Goal: Task Accomplishment & Management: Use online tool/utility

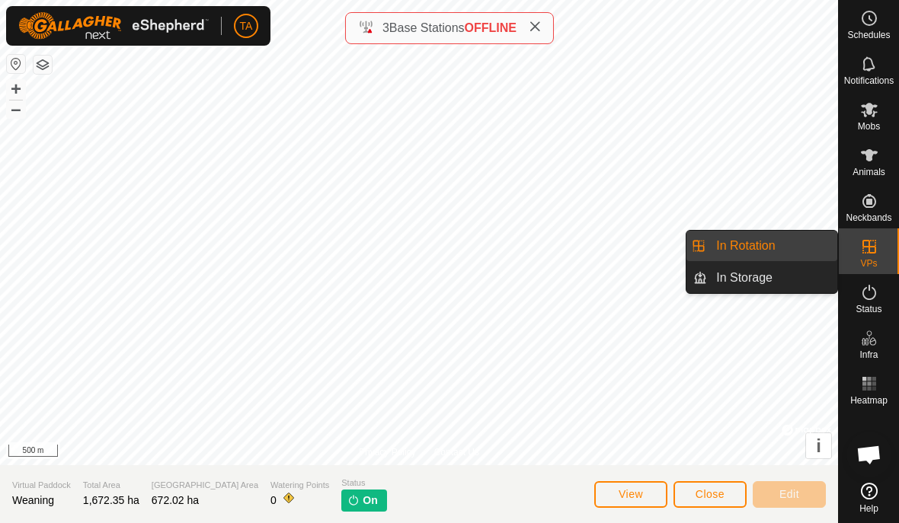
click at [779, 245] on link "In Rotation" at bounding box center [772, 246] width 130 height 30
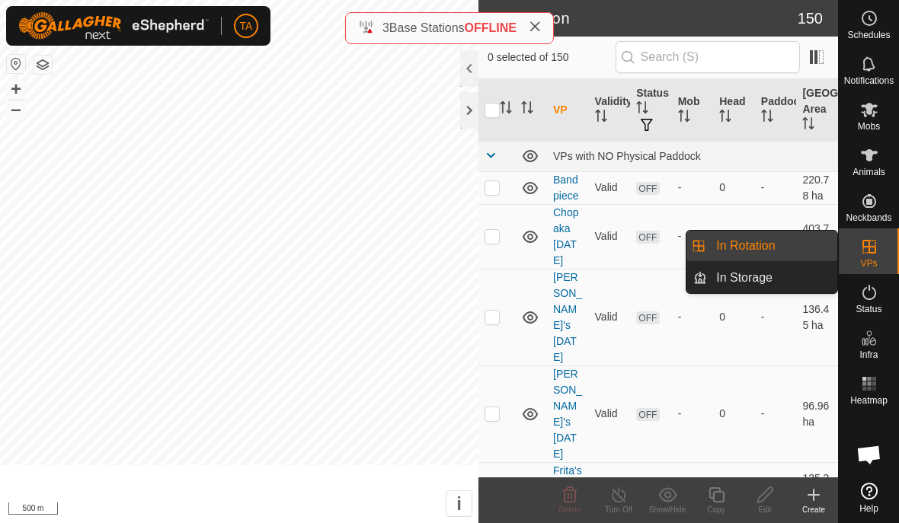
click at [761, 251] on td "-" at bounding box center [776, 236] width 42 height 65
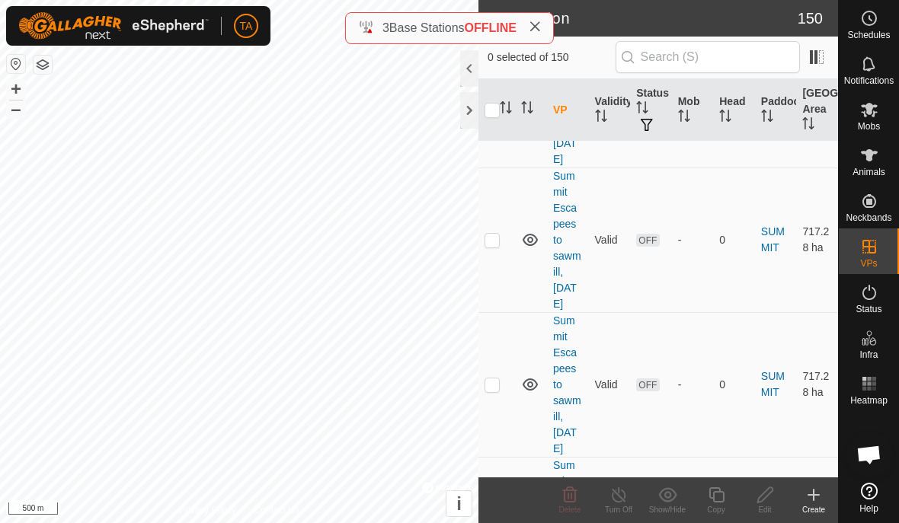
scroll to position [13579, 0]
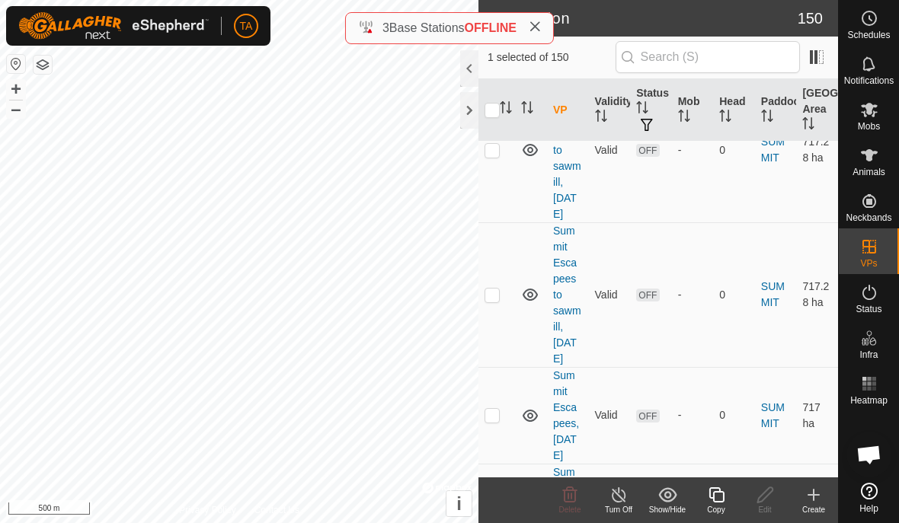
scroll to position [13673, 0]
checkbox input "false"
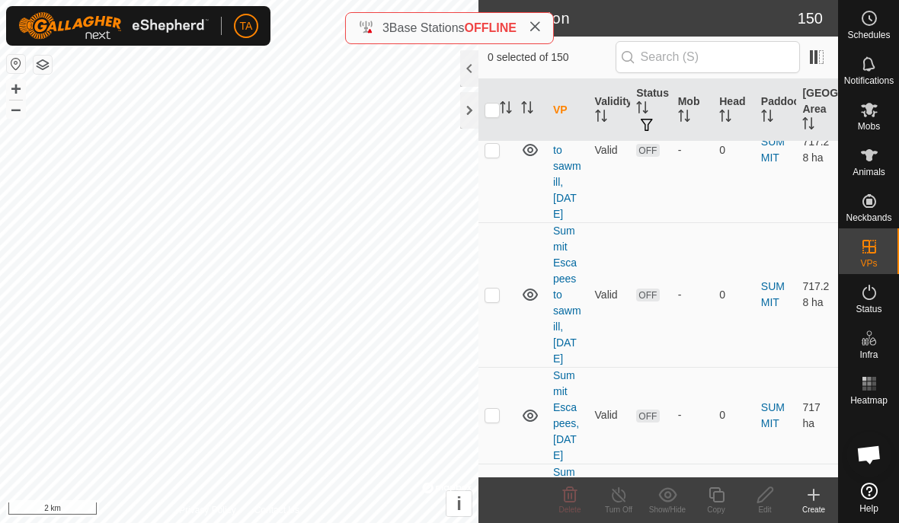
checkbox input "false"
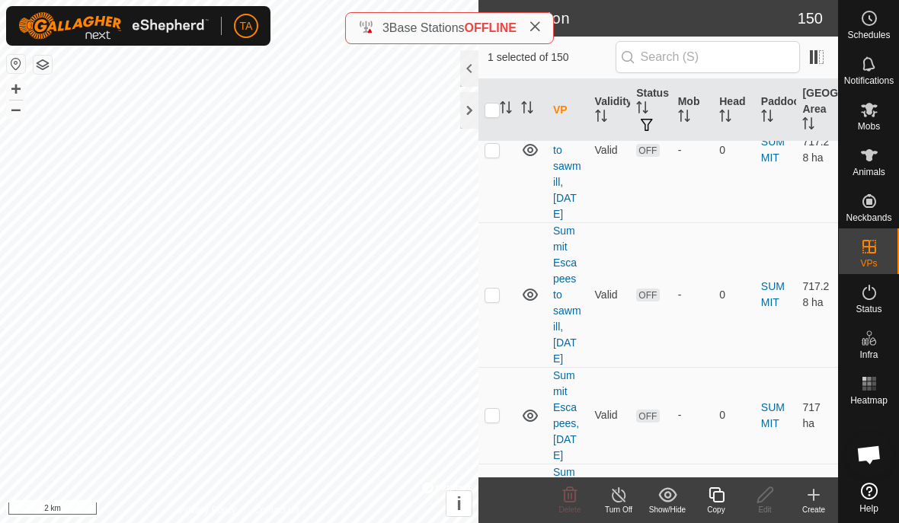
checkbox input "false"
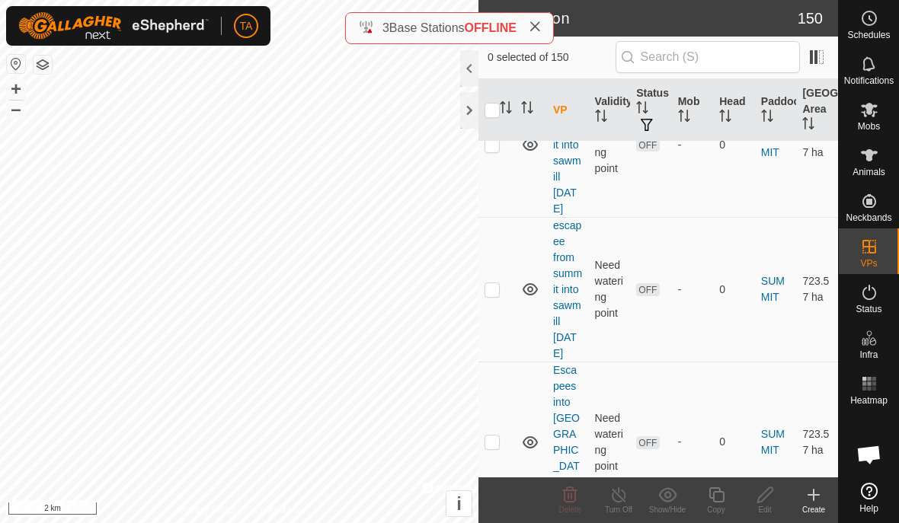
scroll to position [12442, 0]
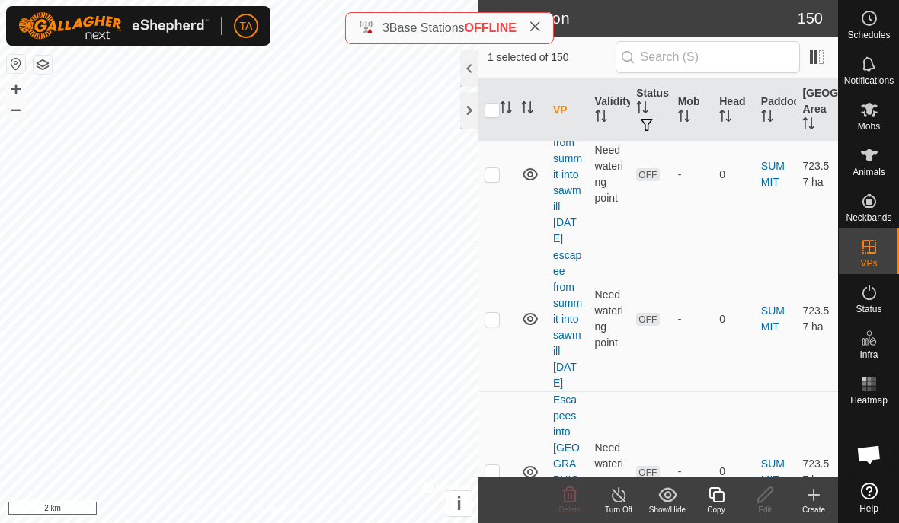
checkbox input "false"
checkbox input "true"
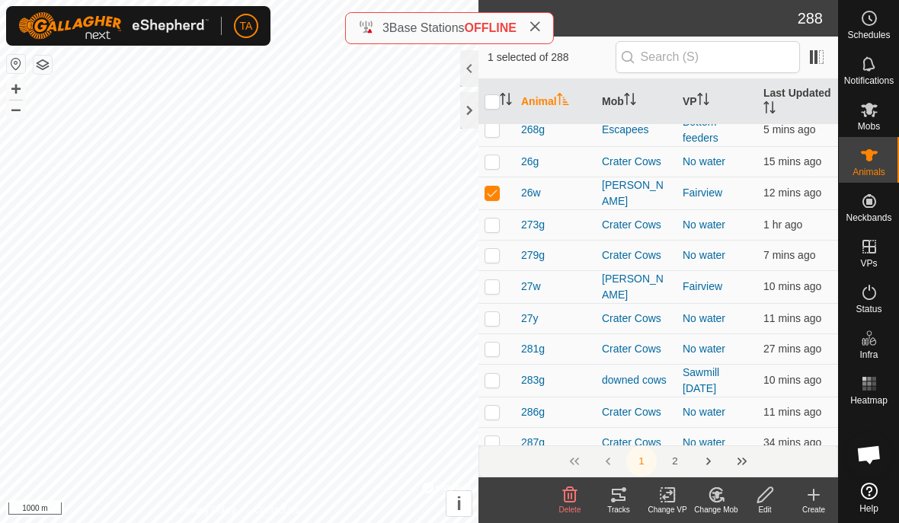
scroll to position [3101, 0]
checkbox input "false"
checkbox input "true"
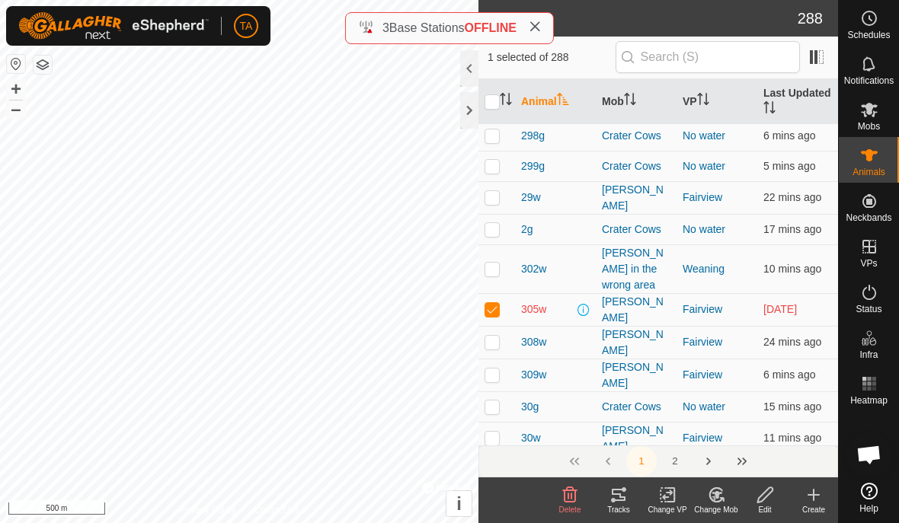
scroll to position [3686, 0]
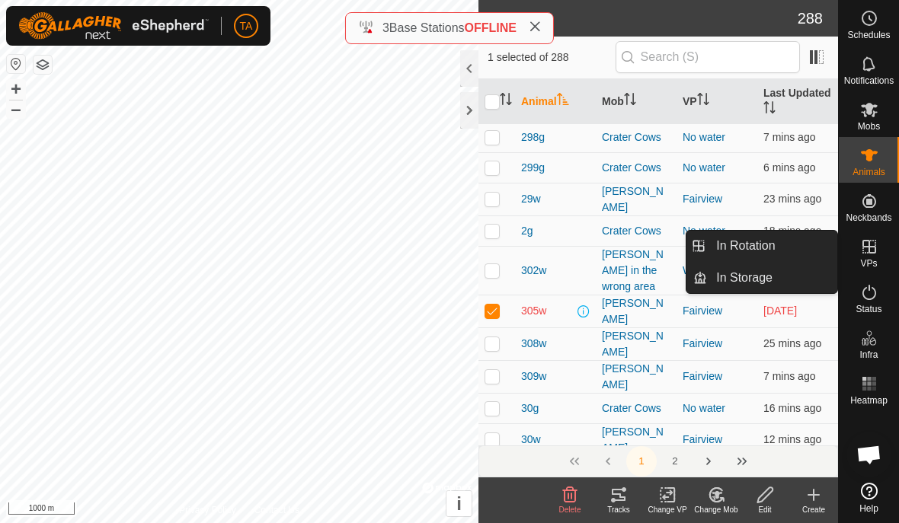
click at [783, 253] on link "In Rotation" at bounding box center [772, 246] width 130 height 30
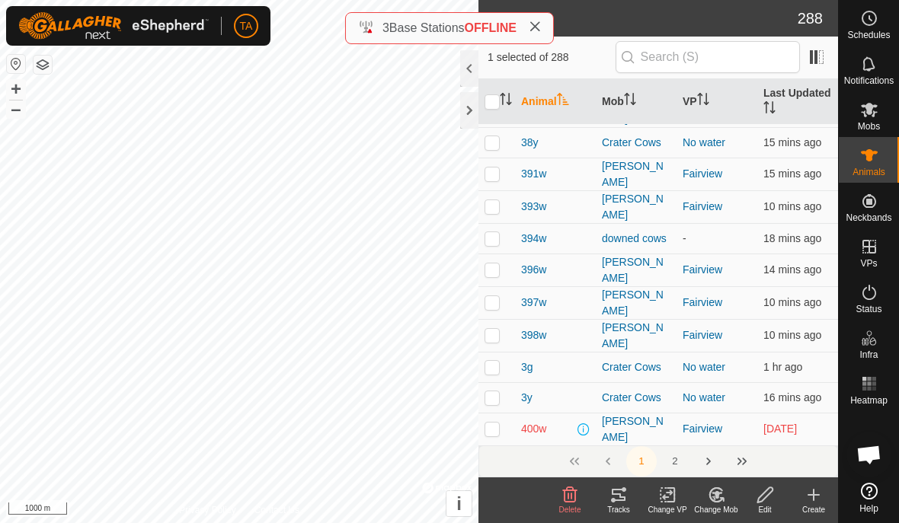
scroll to position [5379, 0]
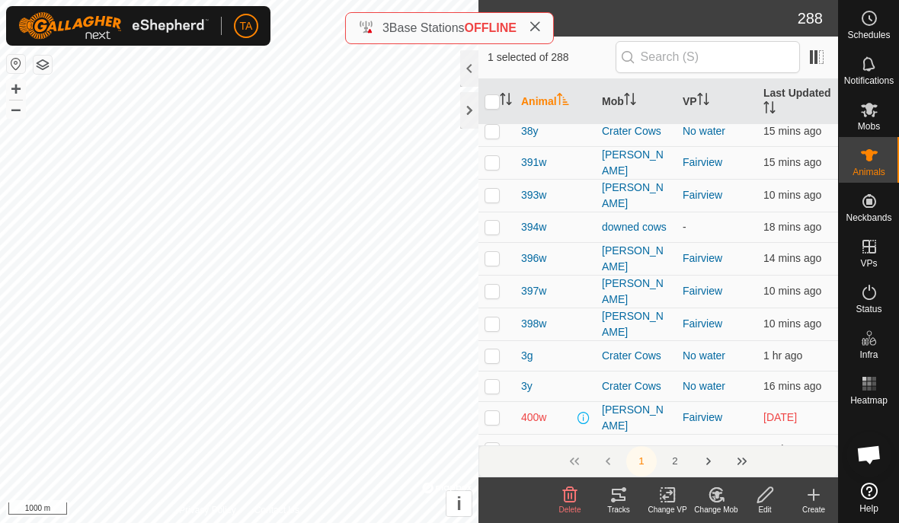
checkbox input "false"
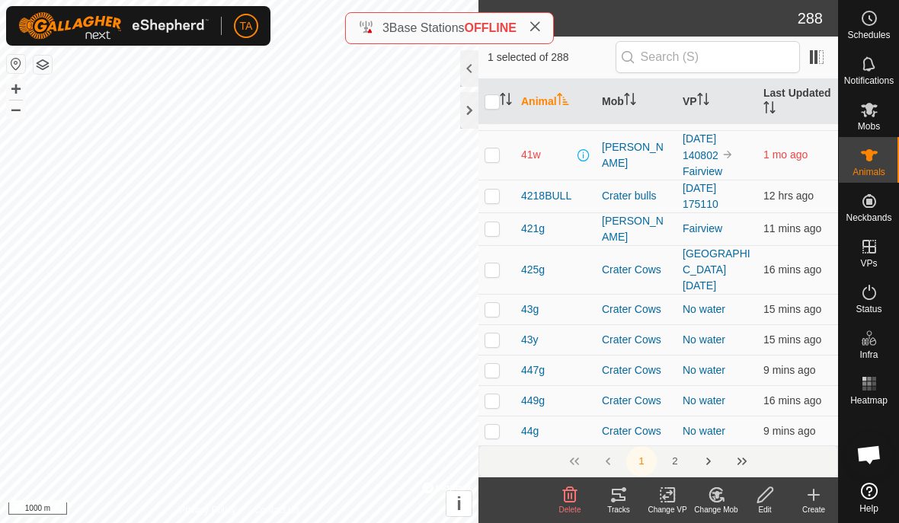
scroll to position [5932, 0]
click at [618, 495] on icon at bounding box center [619, 495] width 18 height 18
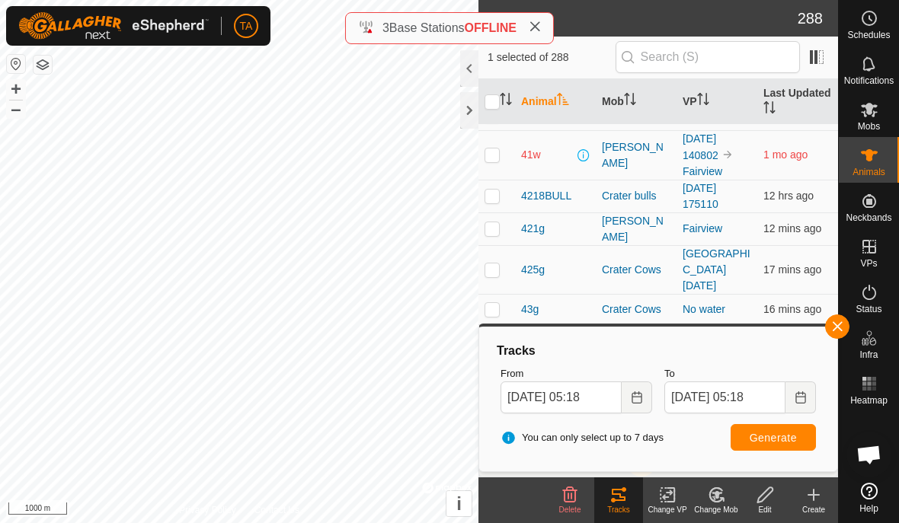
click at [790, 448] on button "Generate" at bounding box center [773, 437] width 85 height 27
click at [789, 448] on button "Generate" at bounding box center [773, 437] width 85 height 27
click at [834, 334] on button "button" at bounding box center [837, 327] width 24 height 24
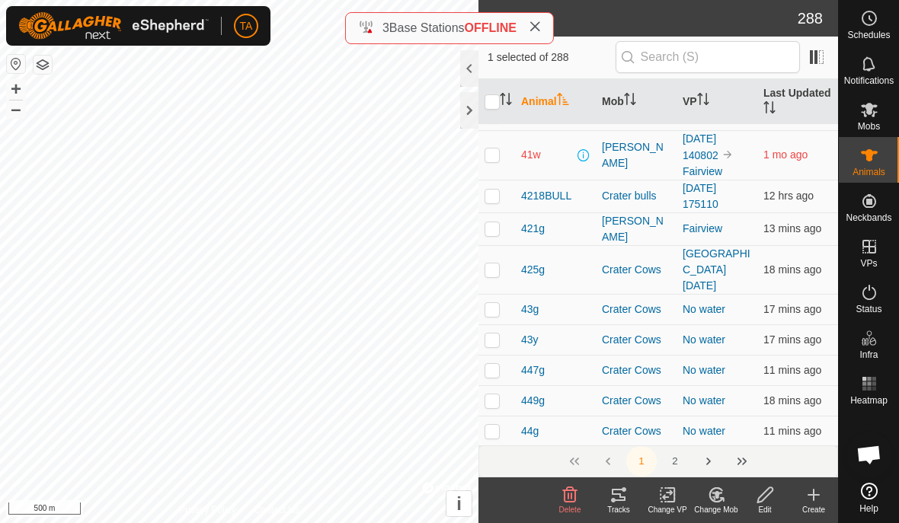
checkbox input "false"
checkbox input "true"
checkbox input "false"
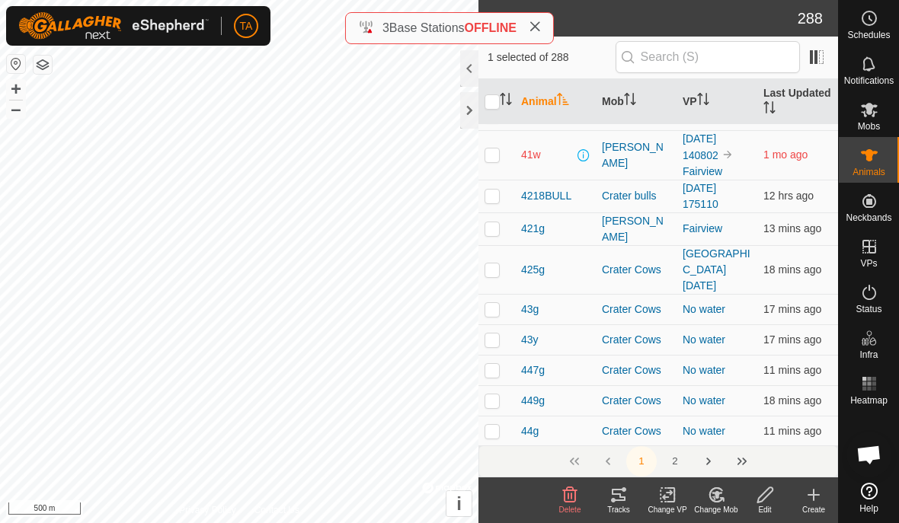
checkbox input "false"
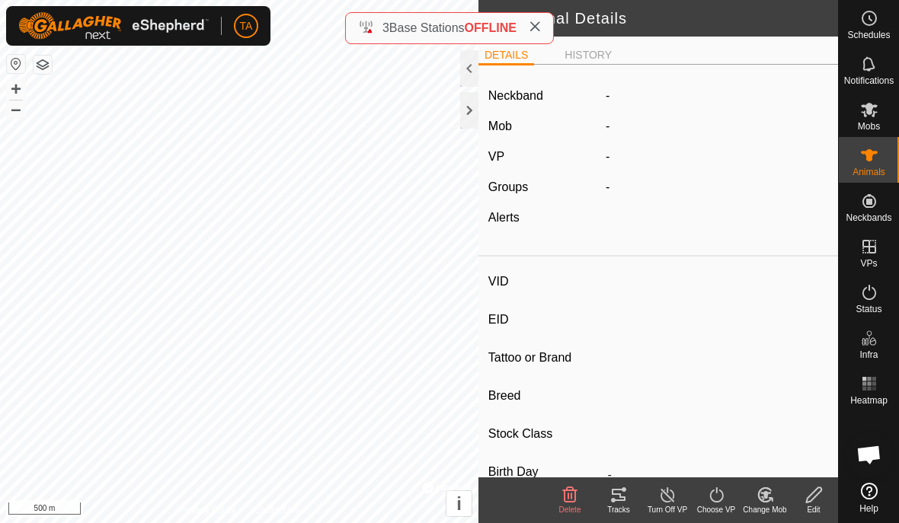
type input "400w"
type input "-"
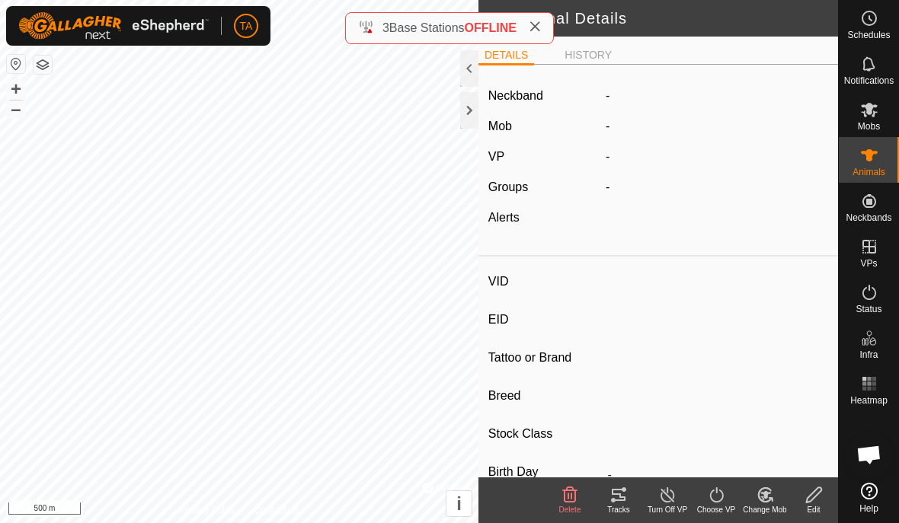
type input "-"
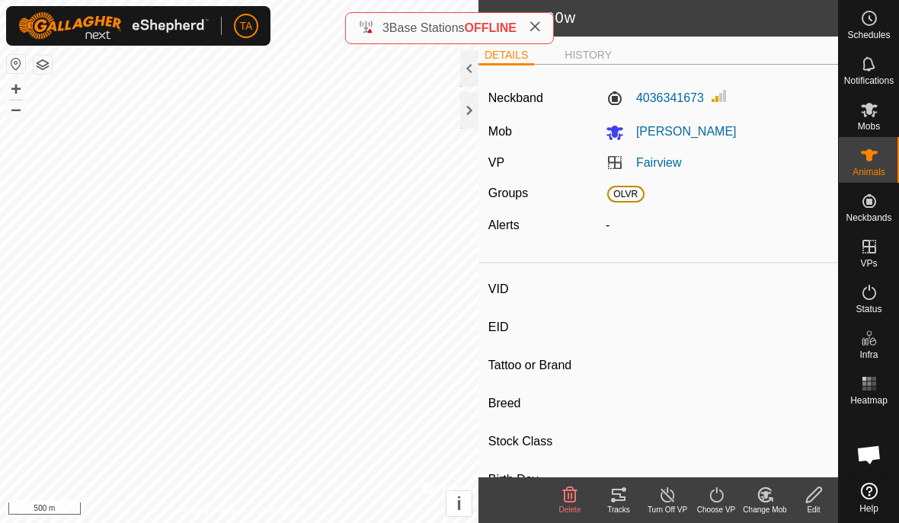
type input "26w"
type input "-"
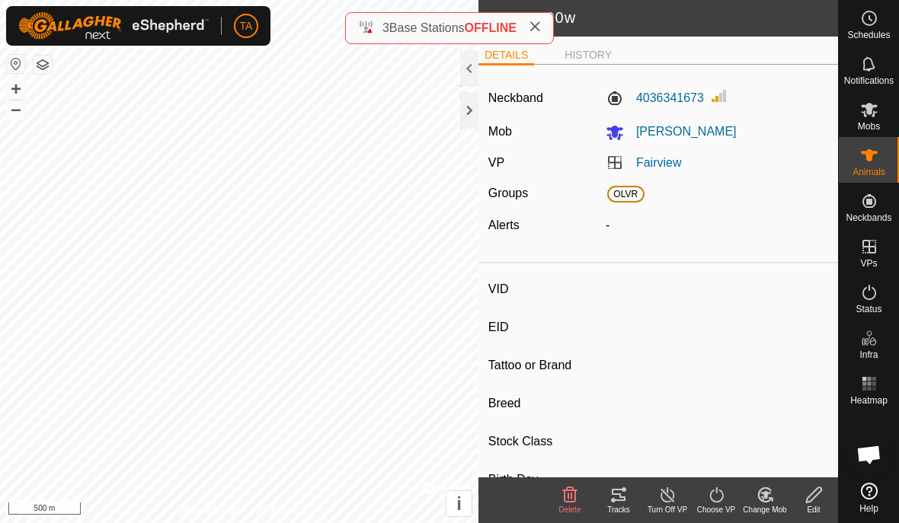
type input "-"
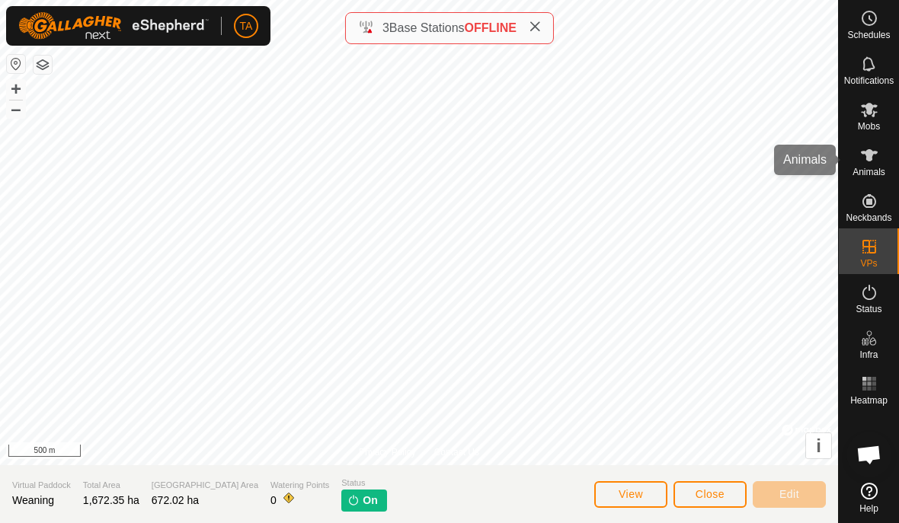
click at [862, 172] on span "Animals" at bounding box center [869, 172] width 33 height 9
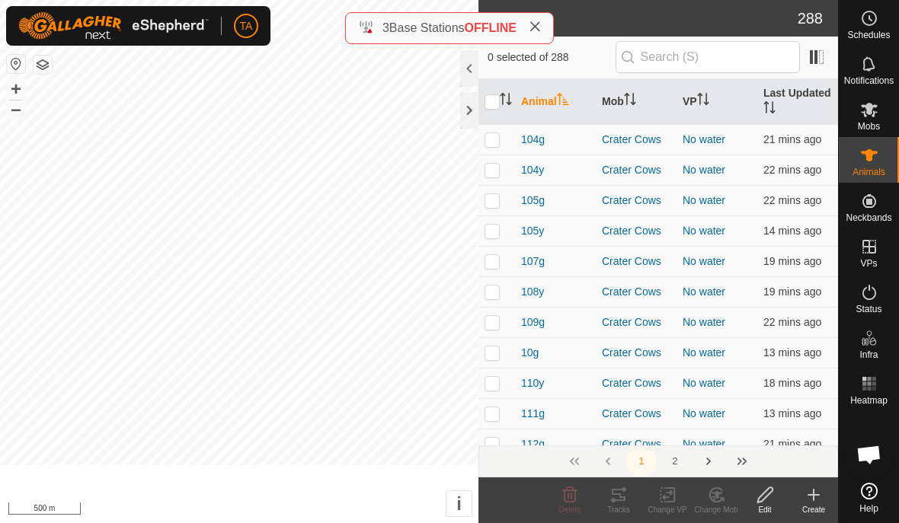
click at [869, 178] on div "Animals" at bounding box center [869, 160] width 60 height 46
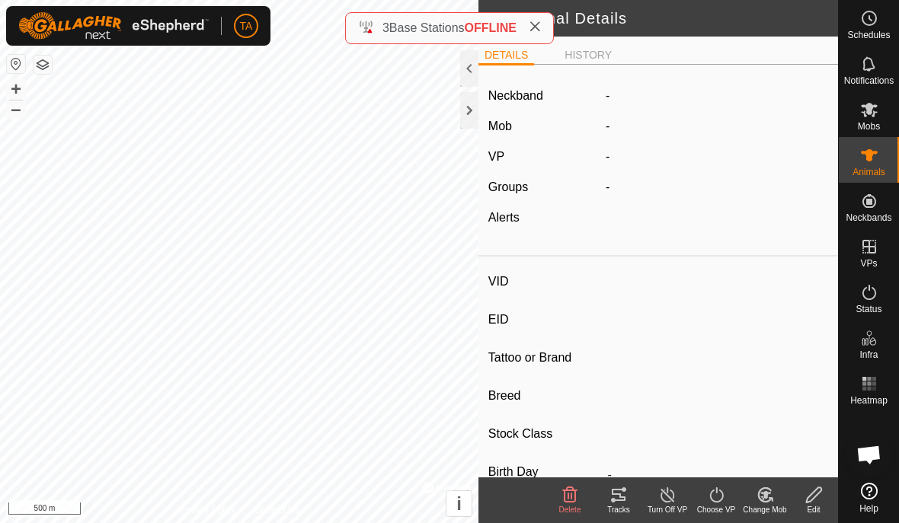
type input "333w"
type input "-"
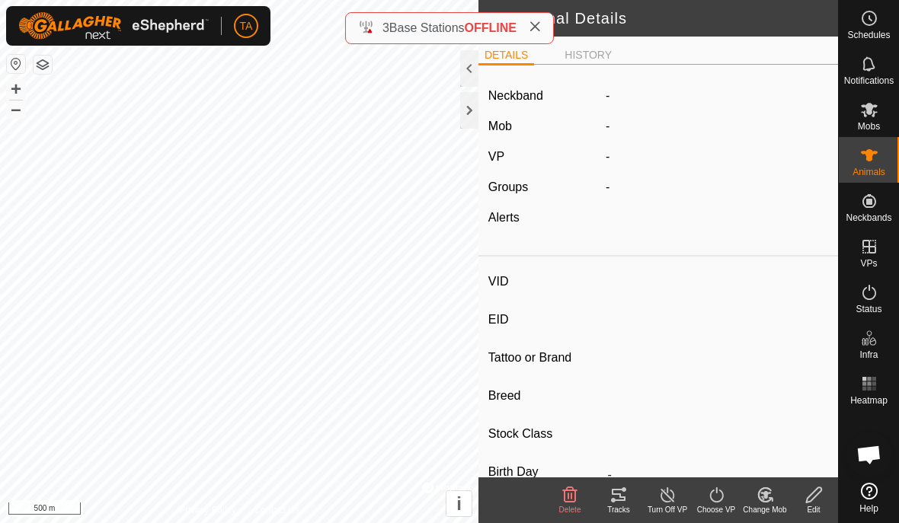
type input "-"
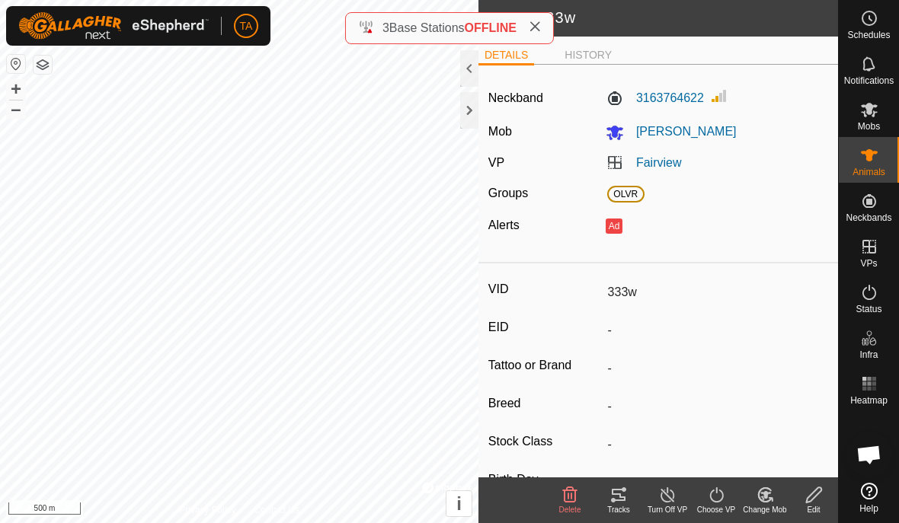
click at [625, 501] on icon at bounding box center [619, 495] width 18 height 18
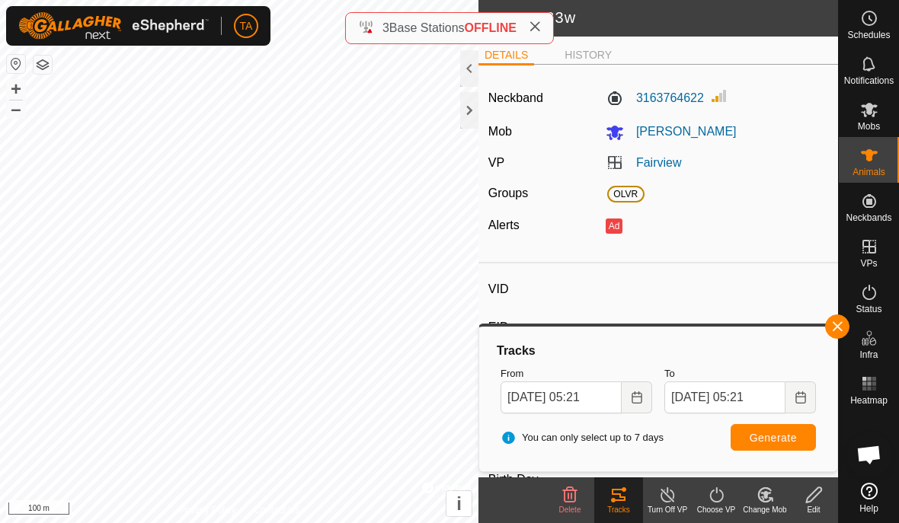
type input "79w"
type input "-"
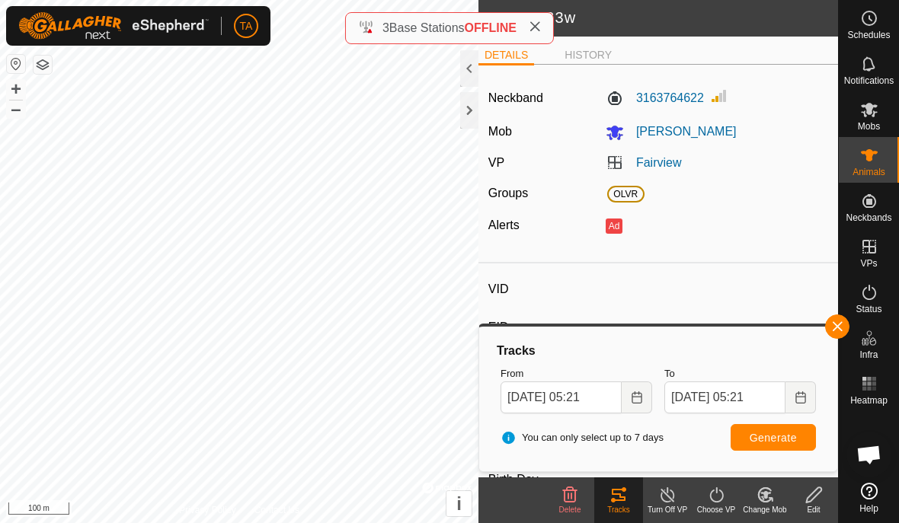
type input "-"
type input "68w"
type input "-"
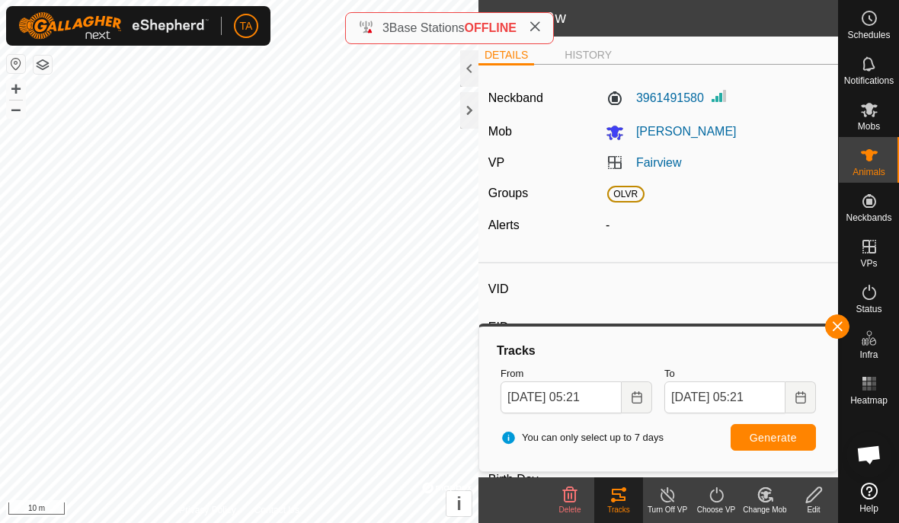
type input "-"
type input "309w"
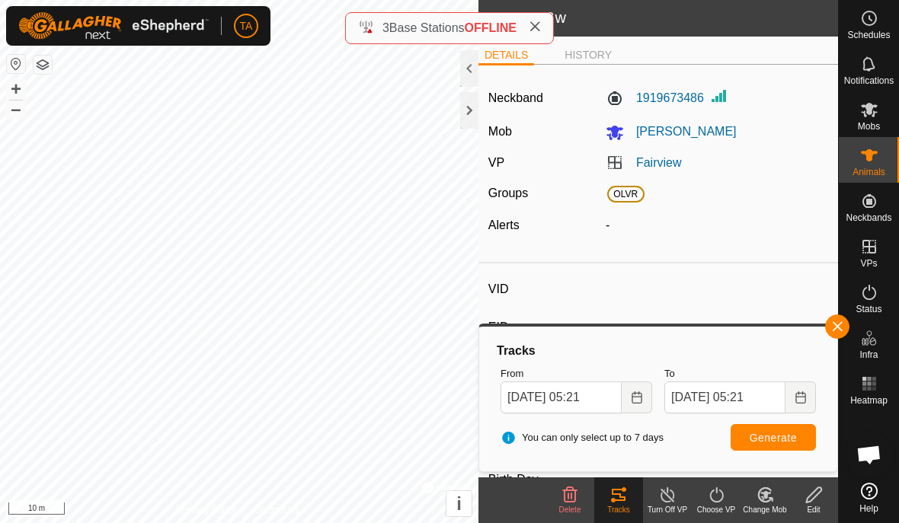
type input "-"
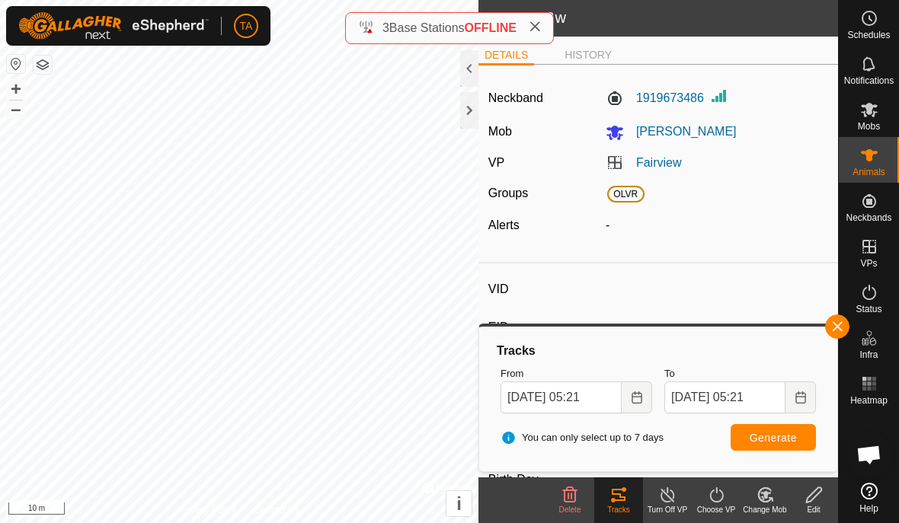
type input "-"
type input "328w"
type input "-"
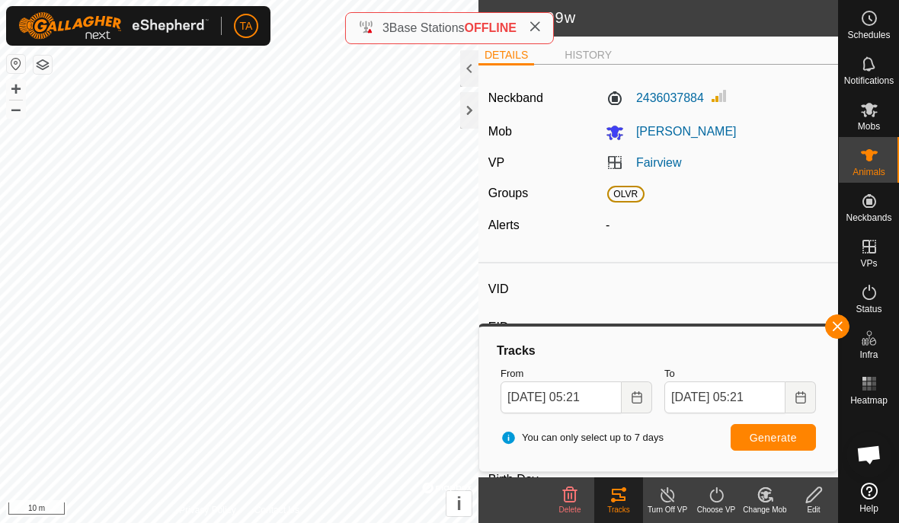
type input "-"
type input "69w"
type input "-"
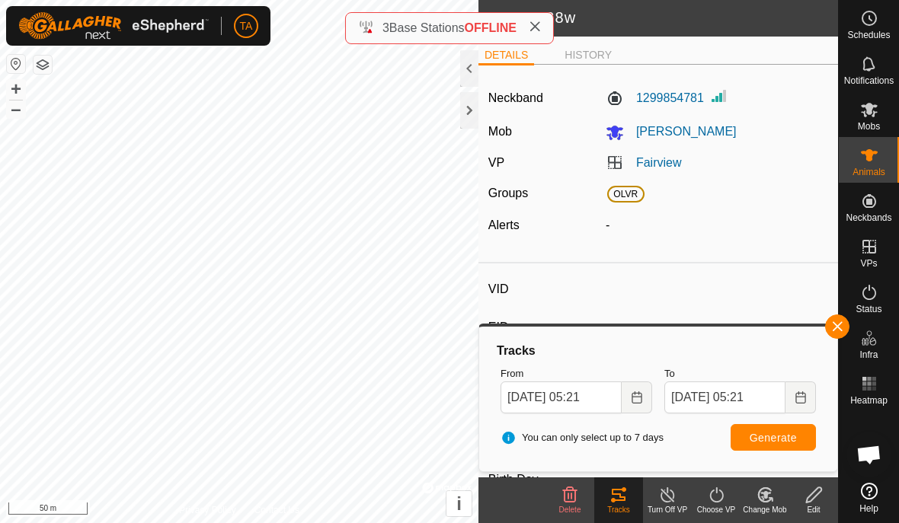
type input "-"
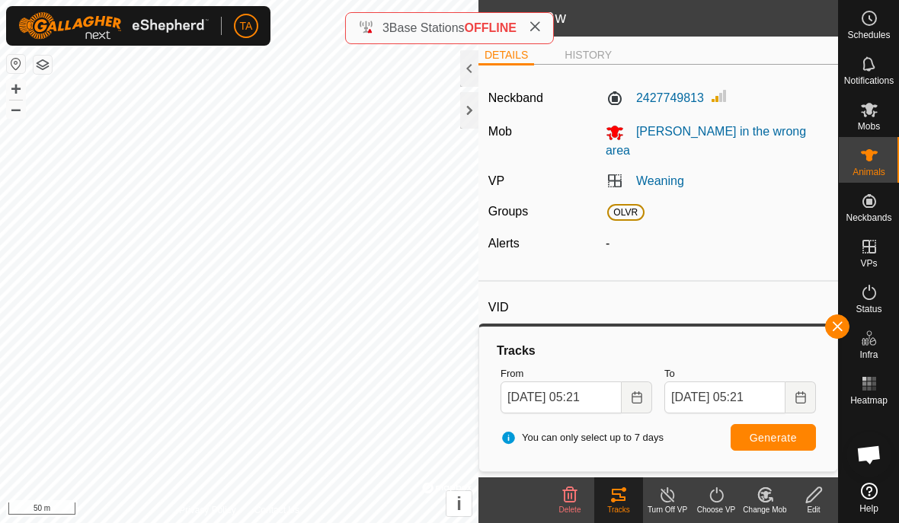
type input "92w"
type input "-"
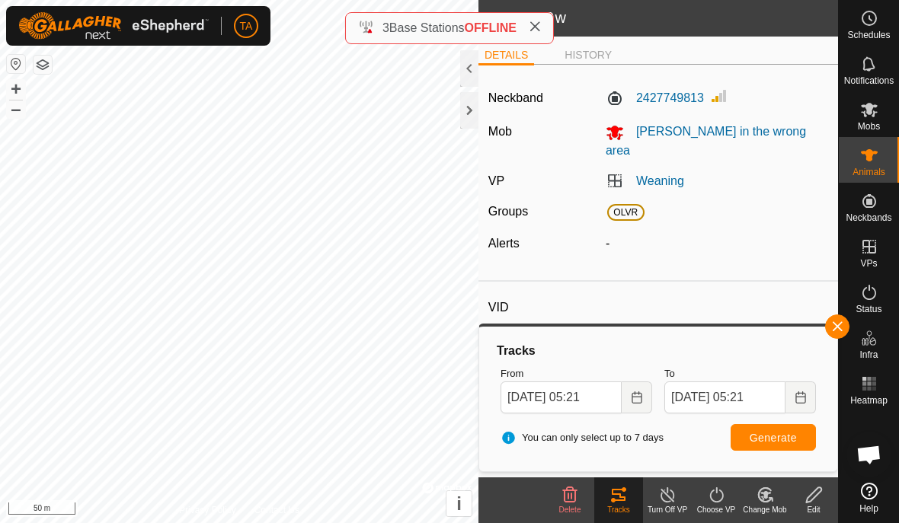
type input "-"
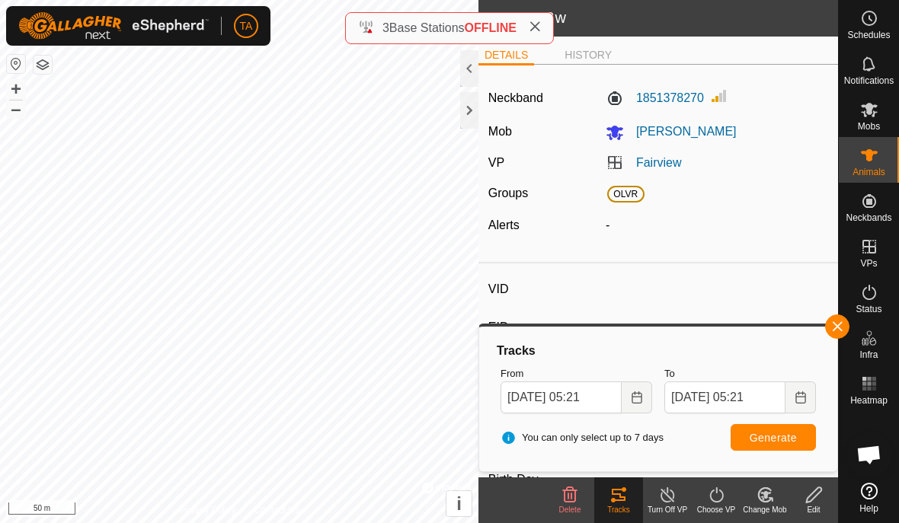
type input "391w"
type input "-"
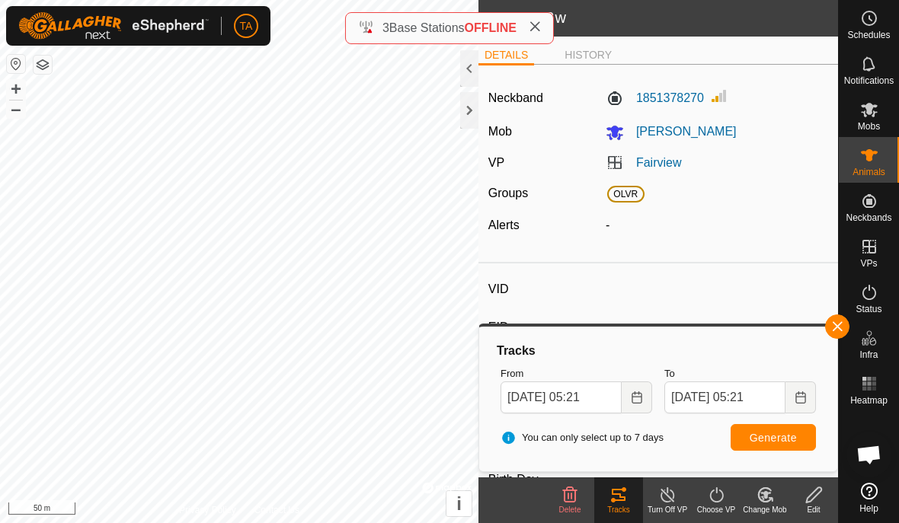
type input "-"
type input "361w"
type input "-"
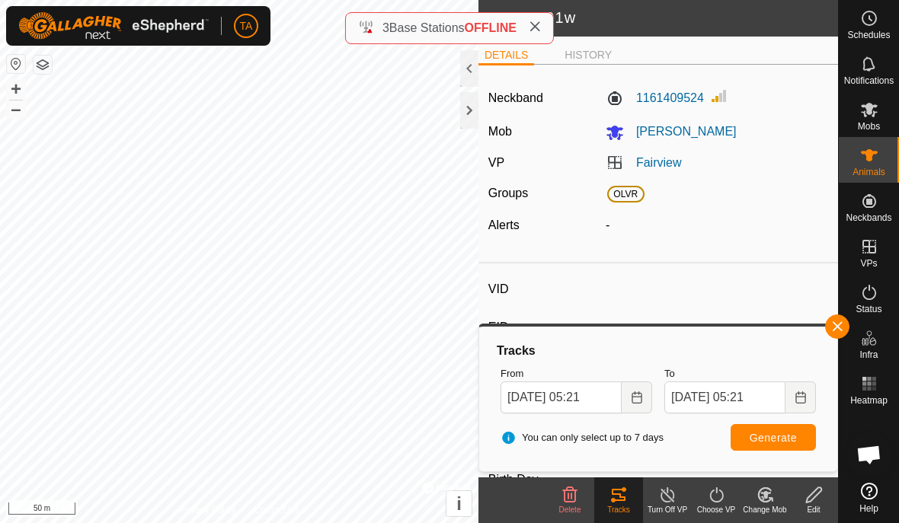
type input "-"
type input "388w"
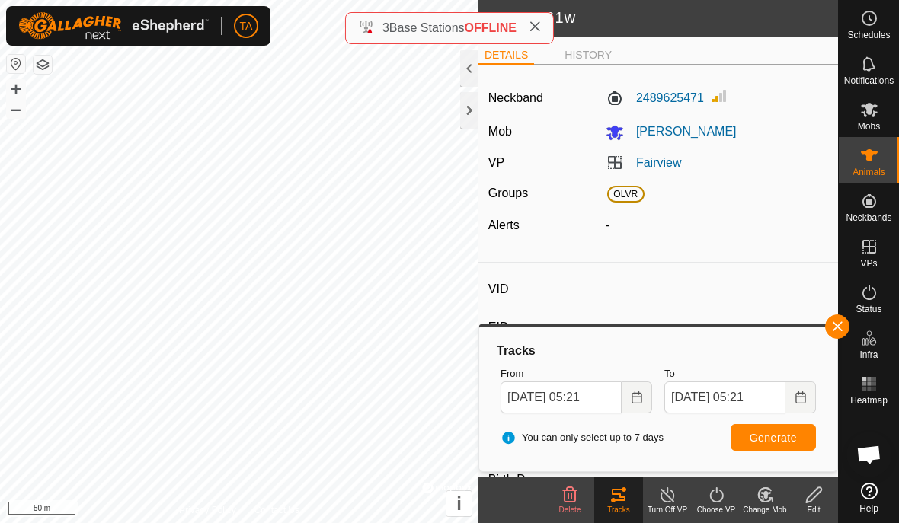
type input "-"
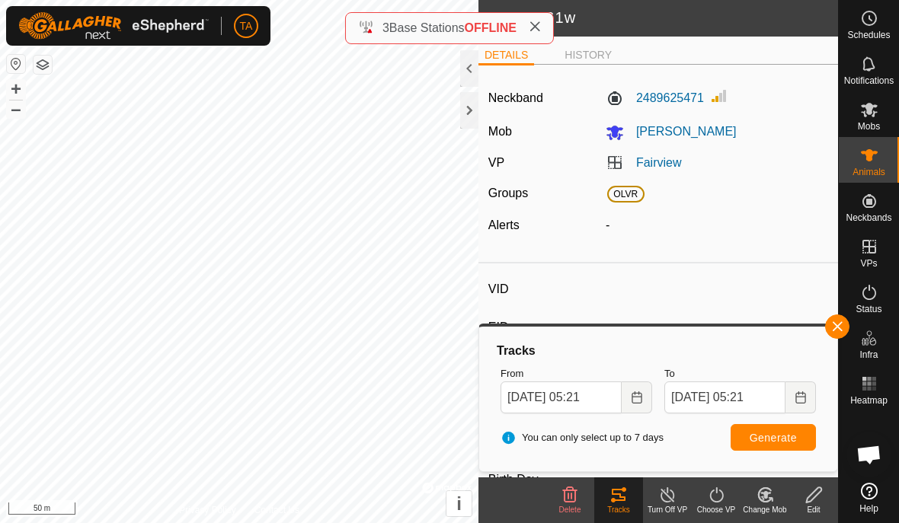
type input "-"
click at [875, 162] on icon at bounding box center [869, 155] width 18 height 18
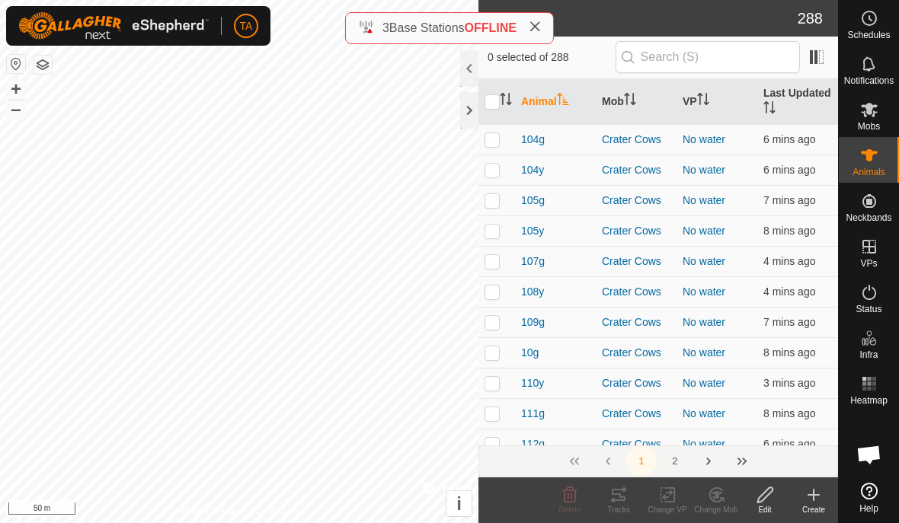
click at [879, 159] on es-animals-svg-icon at bounding box center [869, 155] width 27 height 24
checkbox input "false"
checkbox input "true"
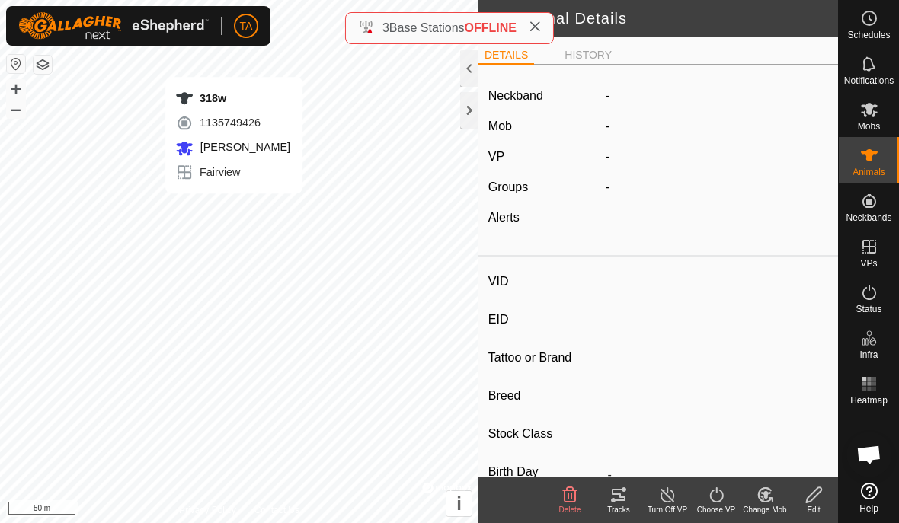
type input "330w"
type input "-"
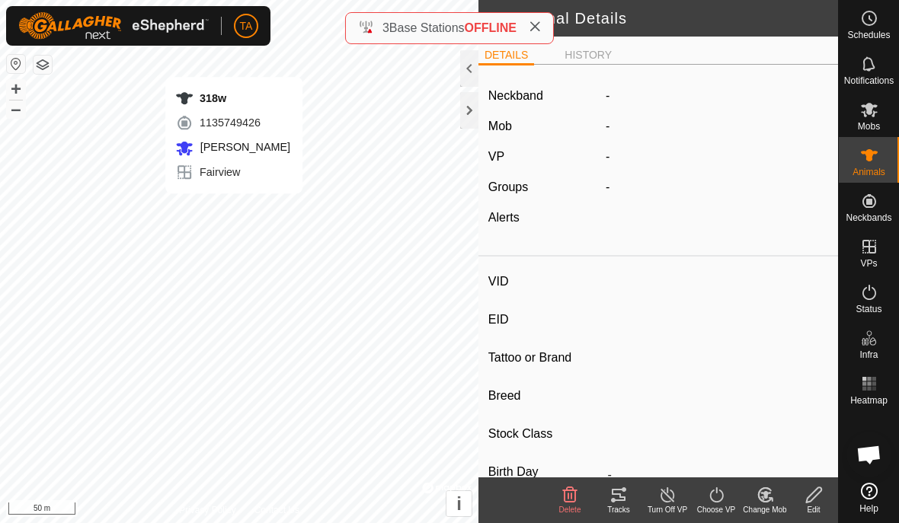
type input "-"
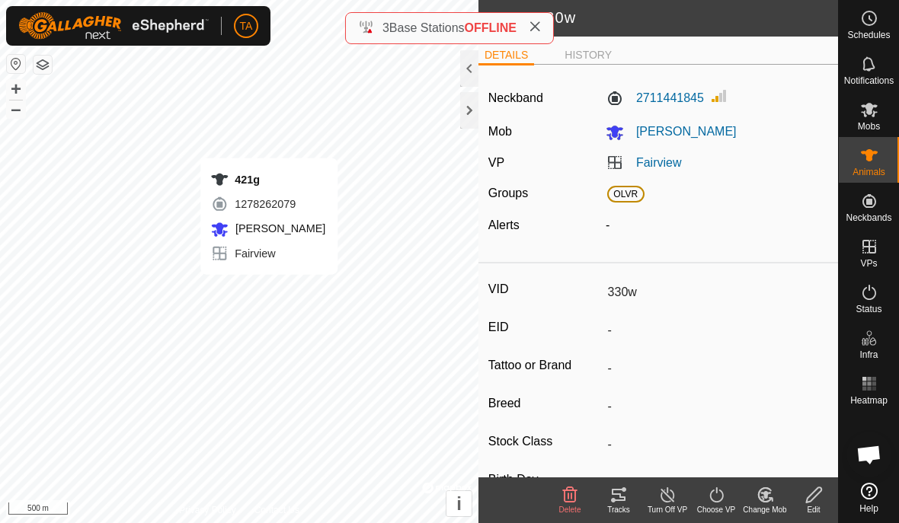
click at [471, 107] on div at bounding box center [469, 110] width 18 height 37
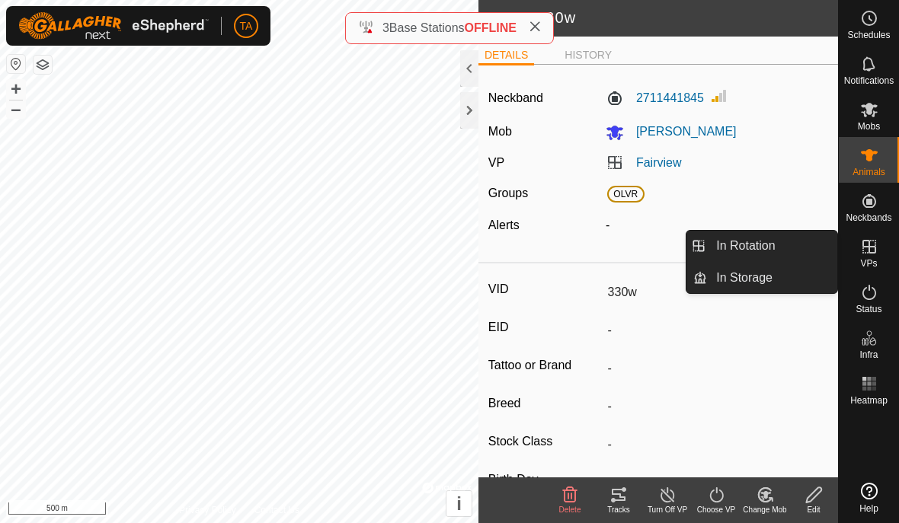
click at [786, 254] on link "In Rotation" at bounding box center [772, 246] width 130 height 30
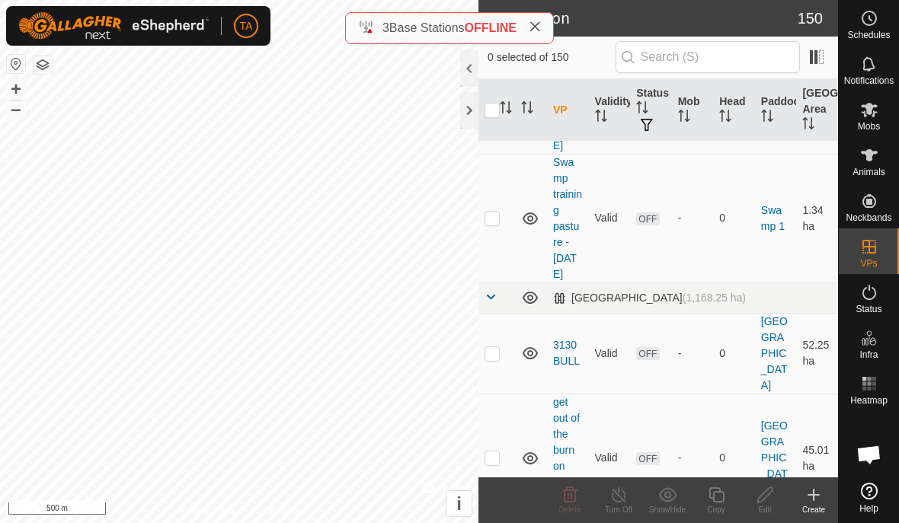
scroll to position [14384, 0]
checkbox input "false"
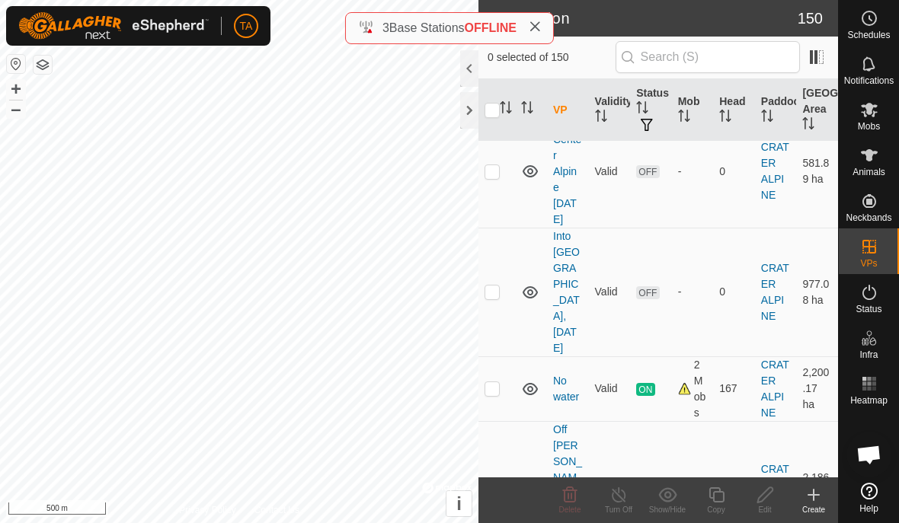
scroll to position [3753, 0]
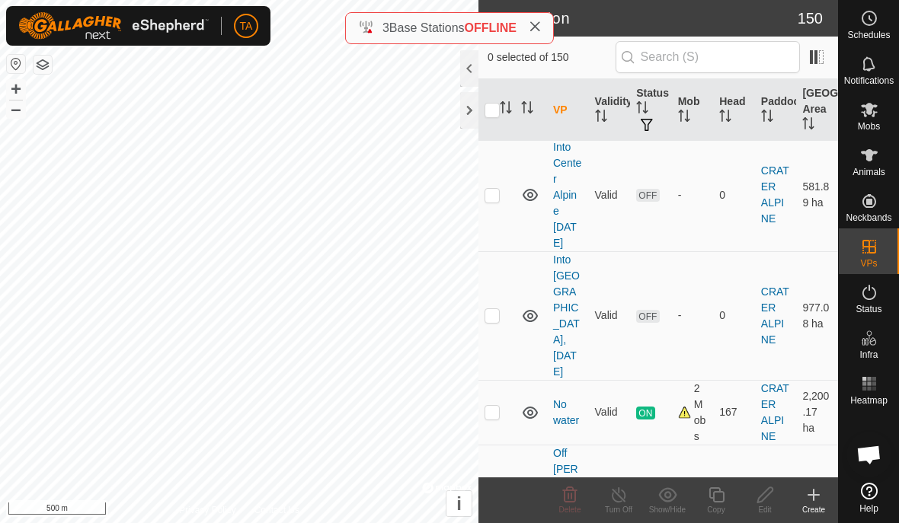
checkbox input "false"
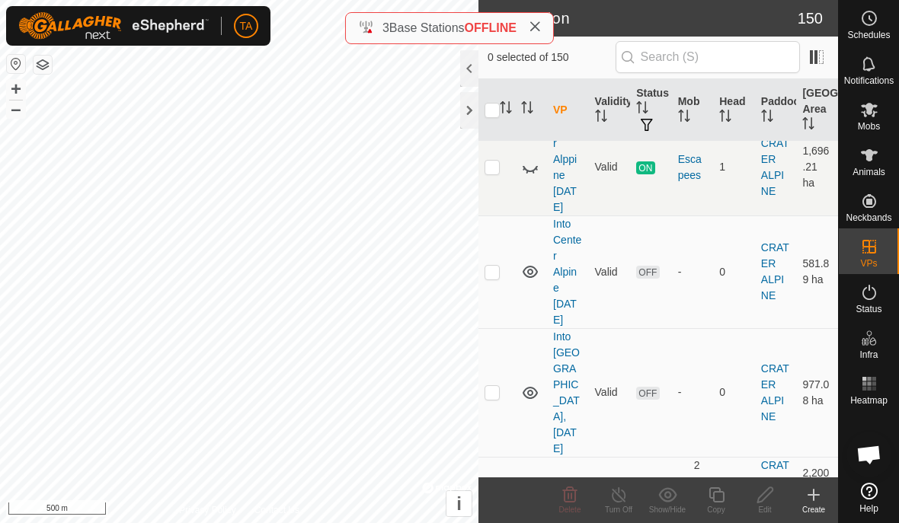
scroll to position [3672, 0]
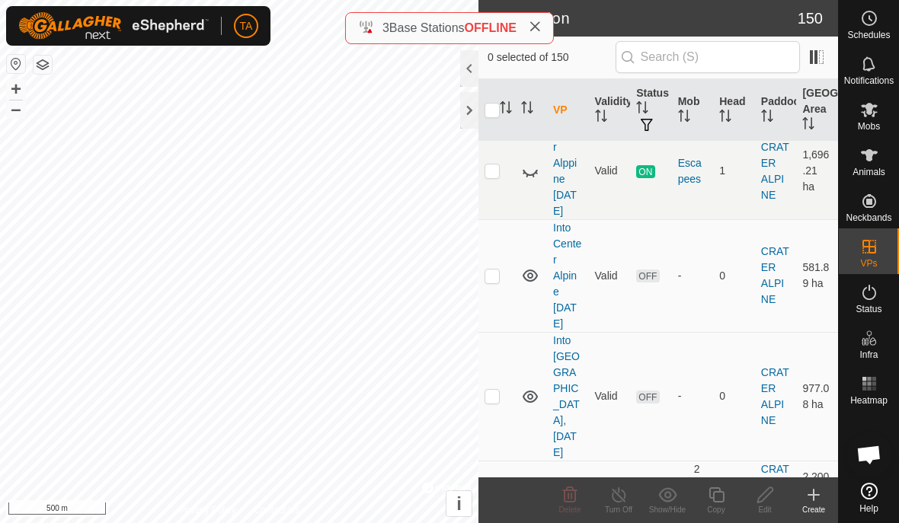
click at [496, 487] on p-checkbox at bounding box center [492, 493] width 15 height 12
checkbox input "true"
click at [715, 498] on icon at bounding box center [716, 495] width 19 height 18
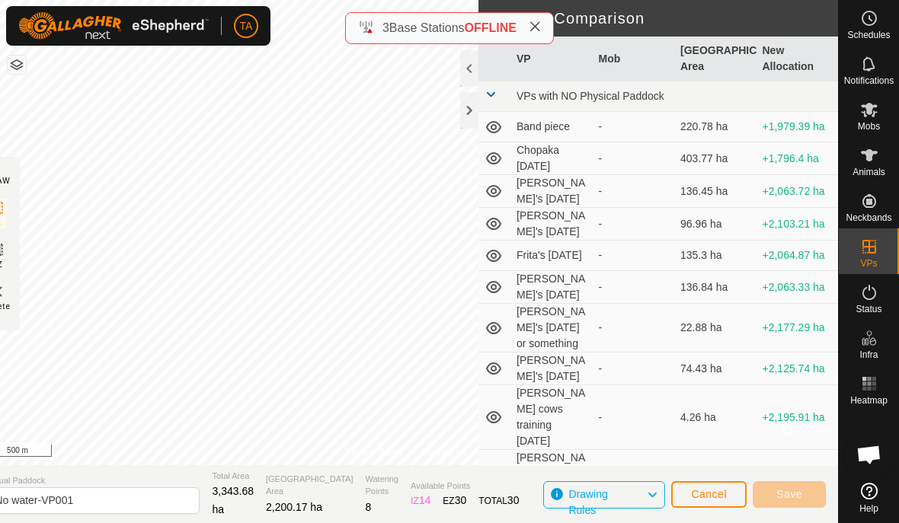
click at [468, 112] on div at bounding box center [469, 110] width 18 height 37
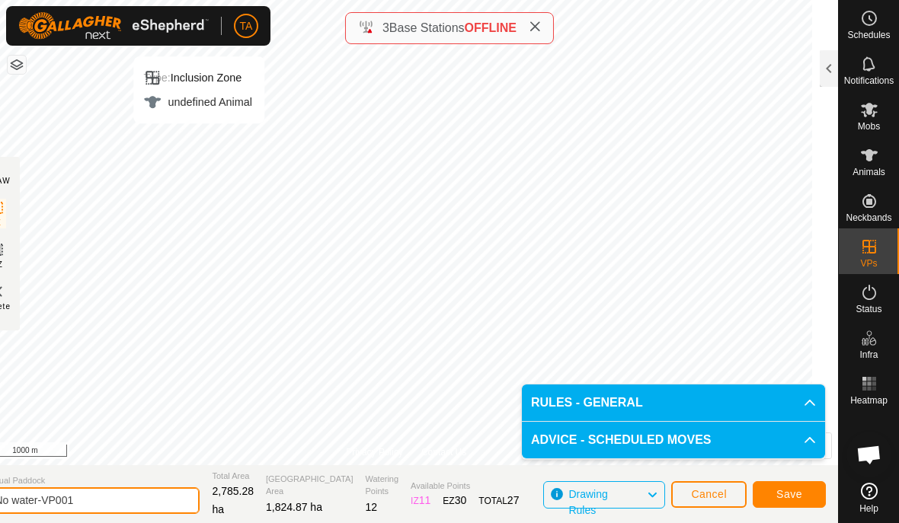
click at [120, 500] on input "No water-VP001" at bounding box center [92, 501] width 213 height 27
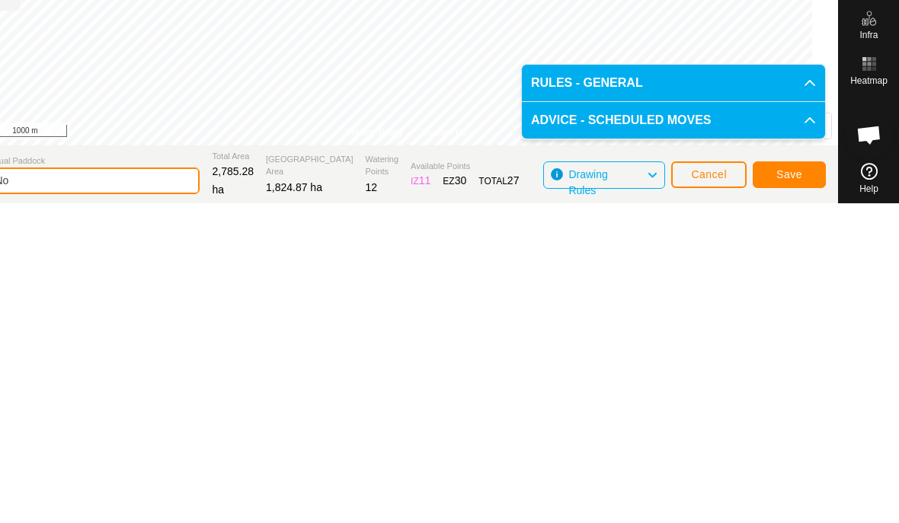
type input "N"
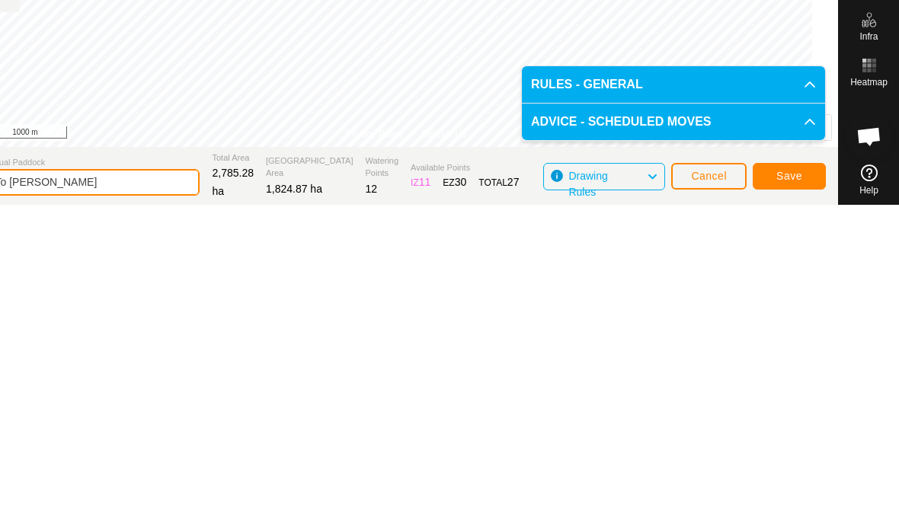
type input "To [PERSON_NAME]"
click at [794, 488] on span "Save" at bounding box center [789, 494] width 26 height 12
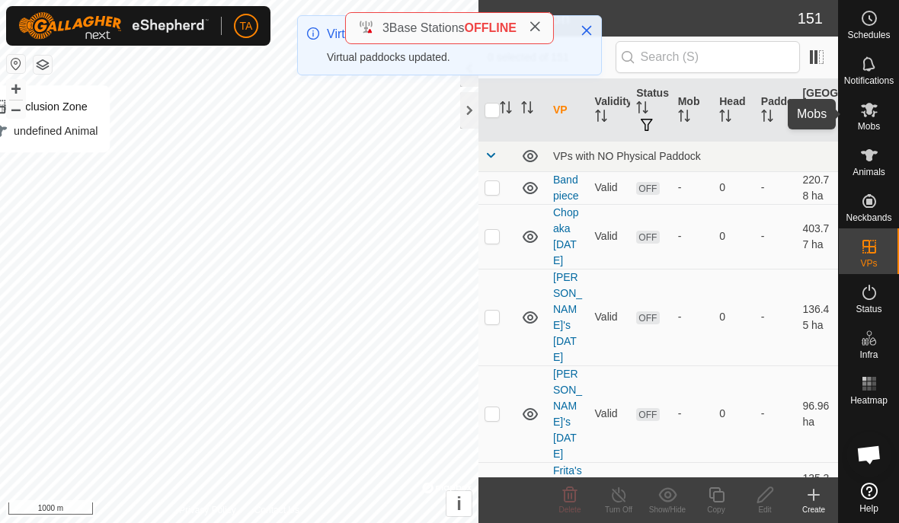
click at [866, 123] on span "Mobs" at bounding box center [869, 126] width 22 height 9
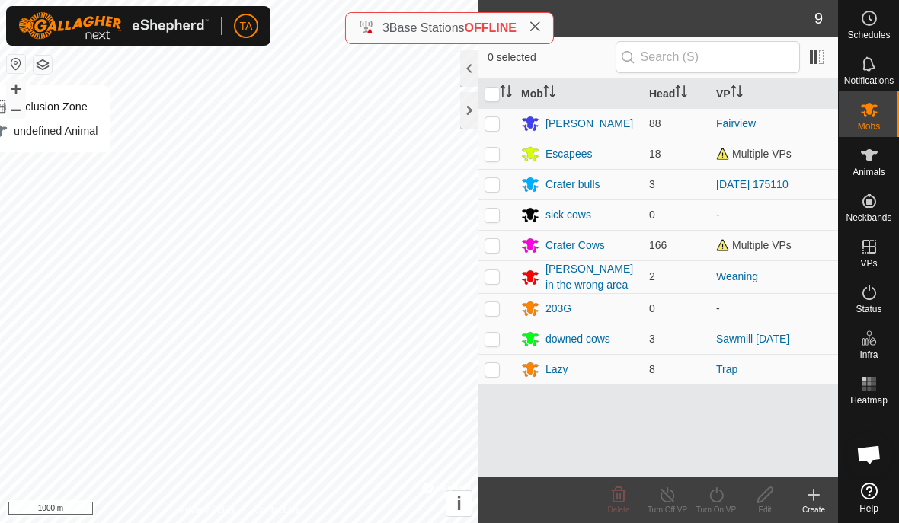
click at [495, 251] on p-checkbox at bounding box center [492, 245] width 15 height 12
checkbox input "true"
click at [719, 501] on icon at bounding box center [716, 495] width 14 height 15
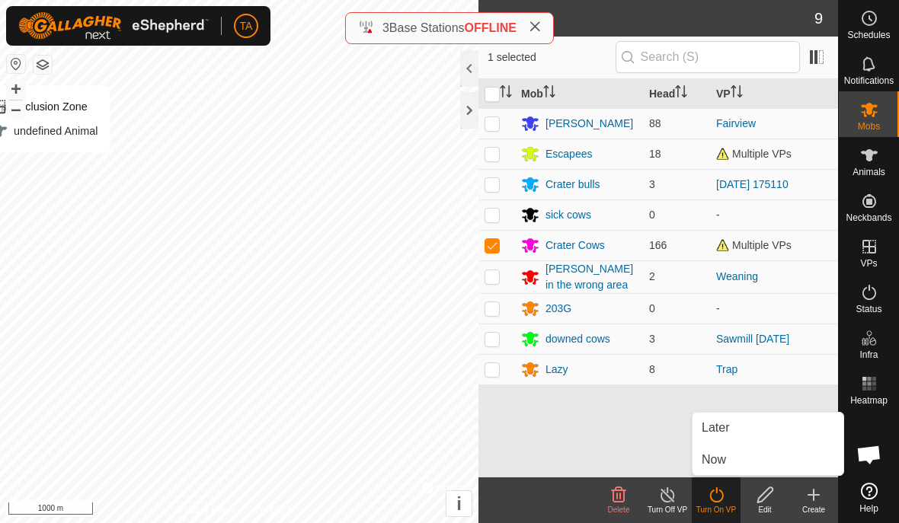
click at [760, 466] on link "Now" at bounding box center [768, 460] width 151 height 30
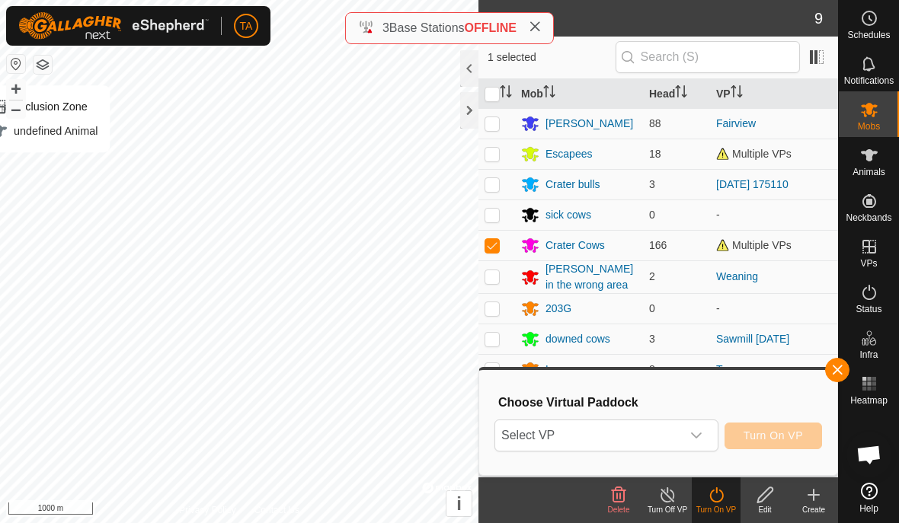
click at [656, 443] on span "Select VP" at bounding box center [588, 436] width 186 height 30
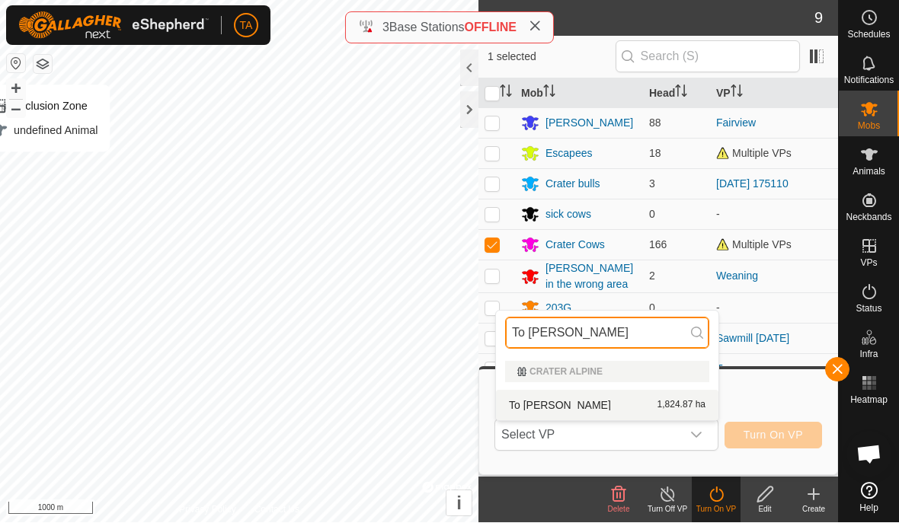
type input "To [PERSON_NAME]"
click at [613, 407] on div "To [PERSON_NAME] 1,824.87 ha" at bounding box center [607, 406] width 204 height 18
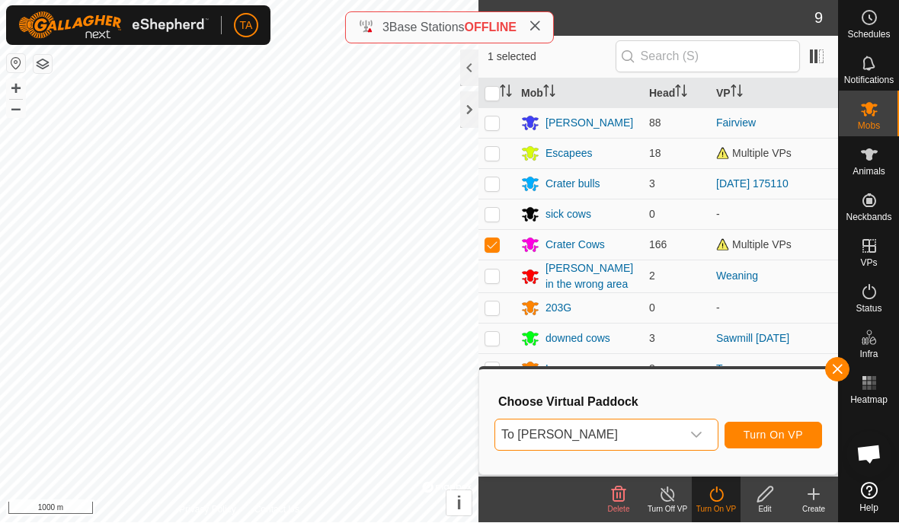
click at [789, 443] on button "Turn On VP" at bounding box center [774, 436] width 98 height 27
